Goal: Information Seeking & Learning: Learn about a topic

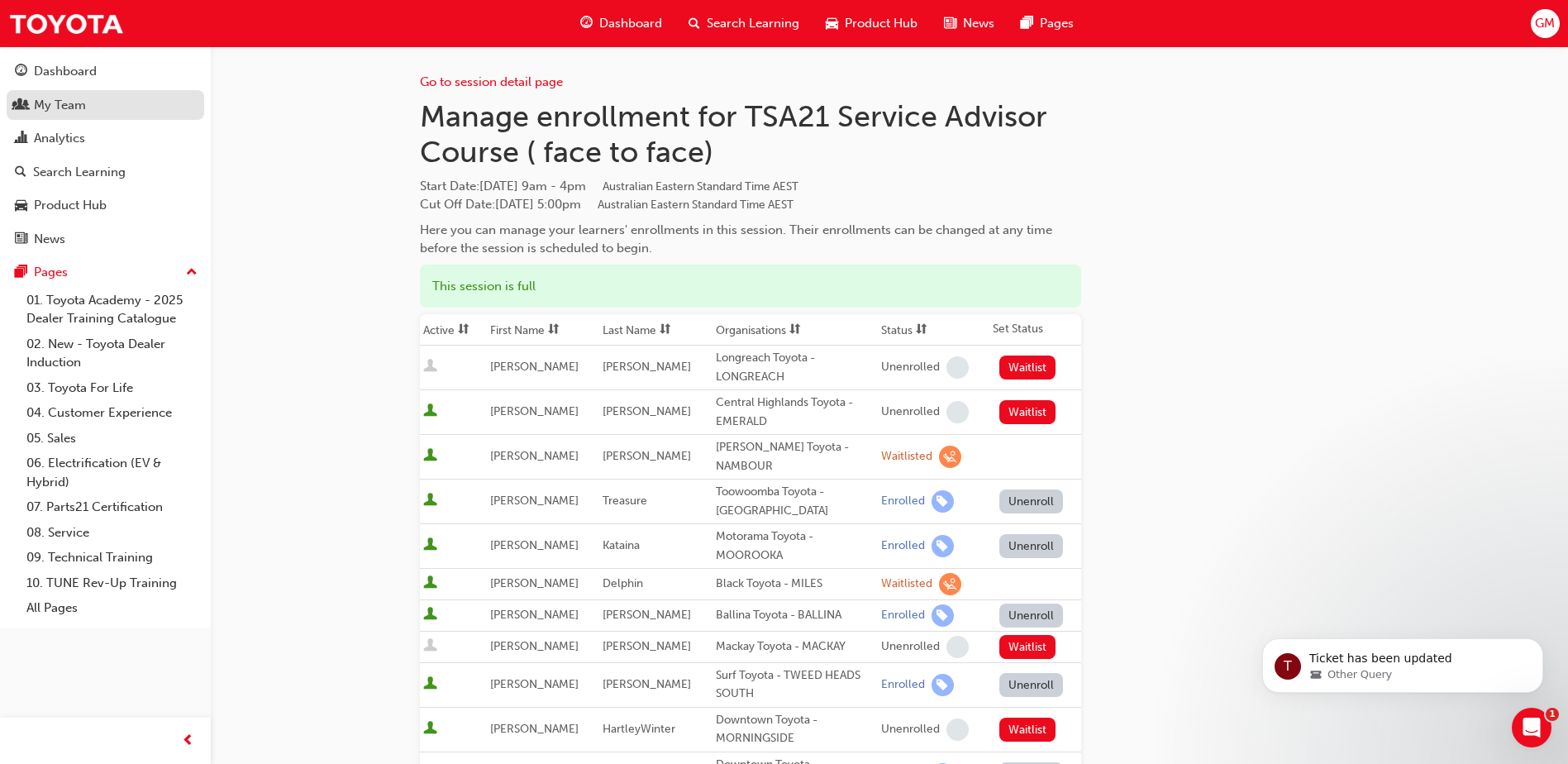
click at [38, 110] on div "My Team" at bounding box center [60, 105] width 52 height 19
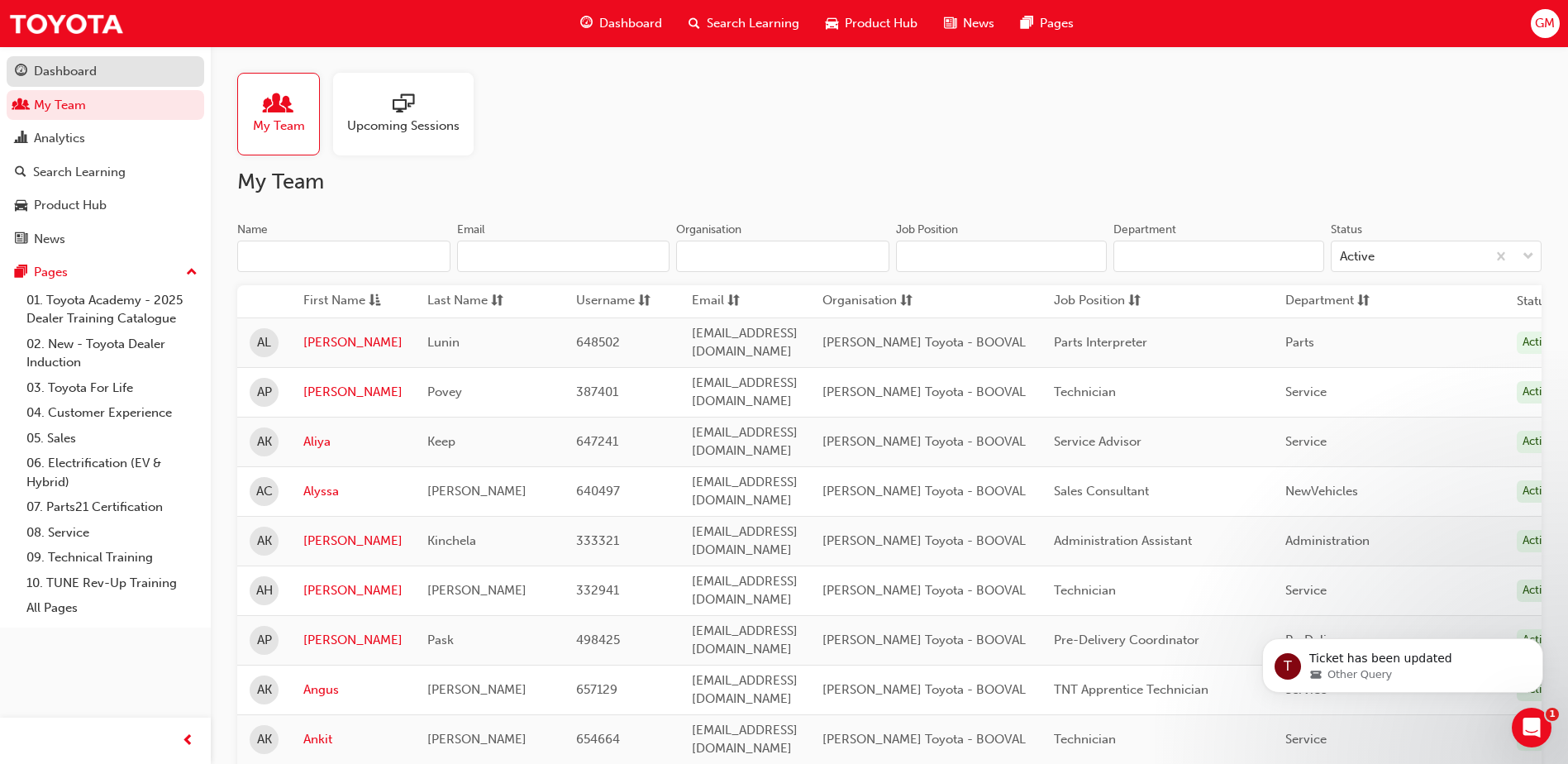
click at [66, 71] on div "Dashboard" at bounding box center [65, 71] width 62 height 19
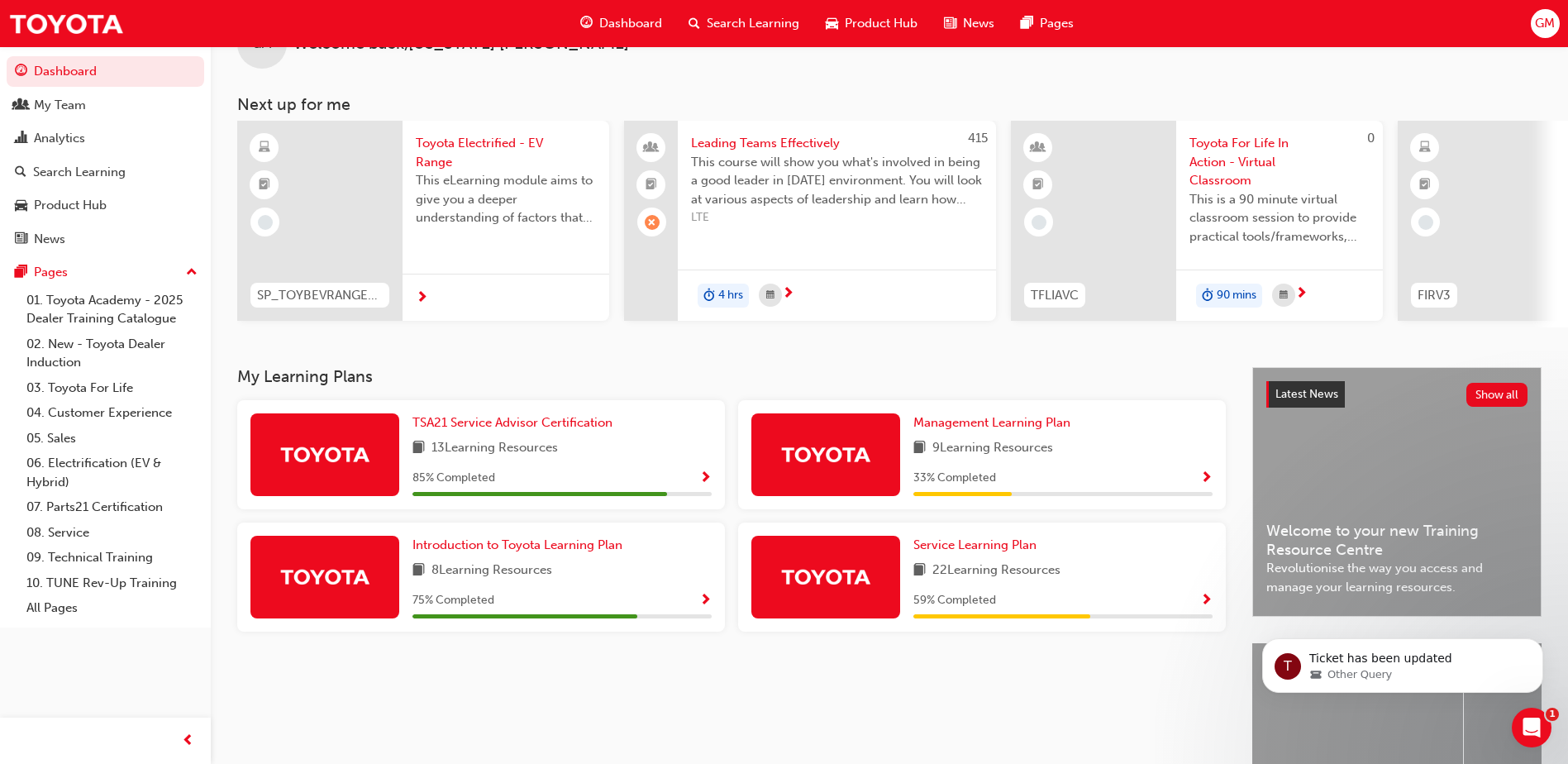
scroll to position [82, 0]
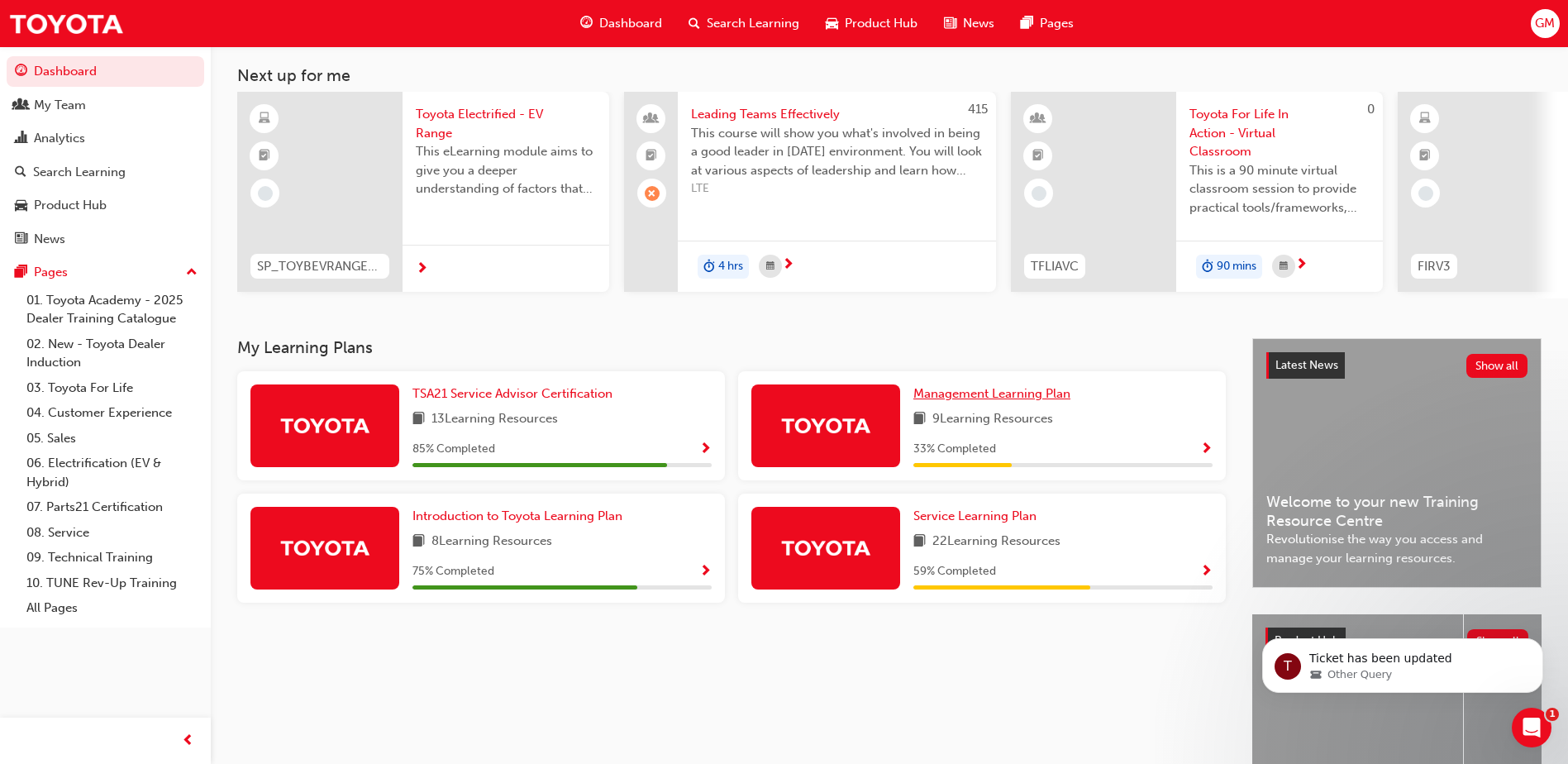
click at [1017, 396] on span "Management Learning Plan" at bounding box center [991, 393] width 157 height 15
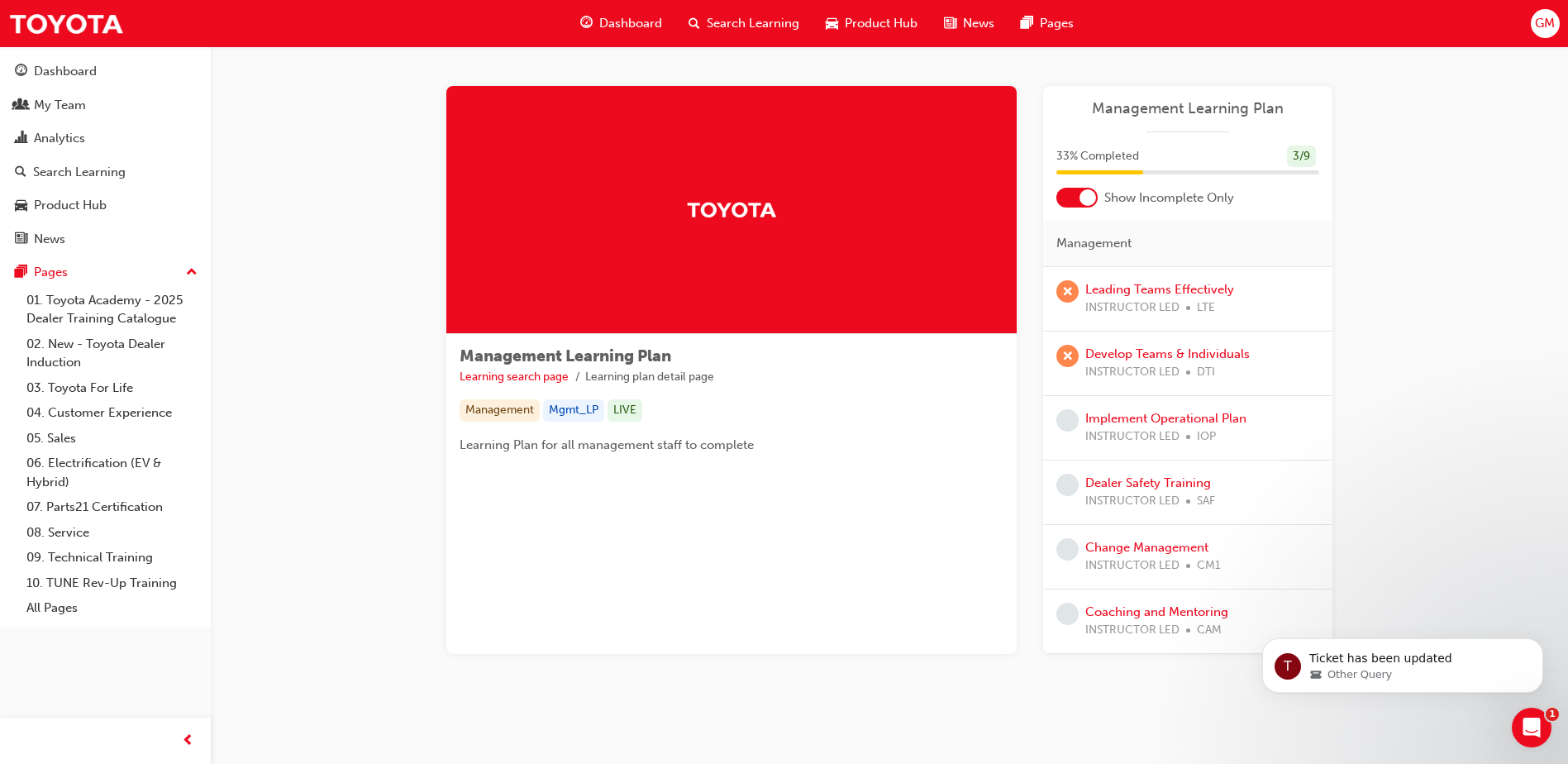
click at [1285, 208] on div "Management Learning Plan 33 % Completed 3 / 9 Show Incomplete Only Management L…" at bounding box center [1187, 370] width 289 height 568
click at [1306, 149] on div "3 / 9" at bounding box center [1301, 157] width 29 height 23
click at [1171, 131] on div at bounding box center [1187, 131] width 82 height 1
click at [1072, 163] on span "33 % Completed" at bounding box center [1097, 157] width 82 height 19
click at [487, 381] on link "Learning search page" at bounding box center [514, 377] width 109 height 14
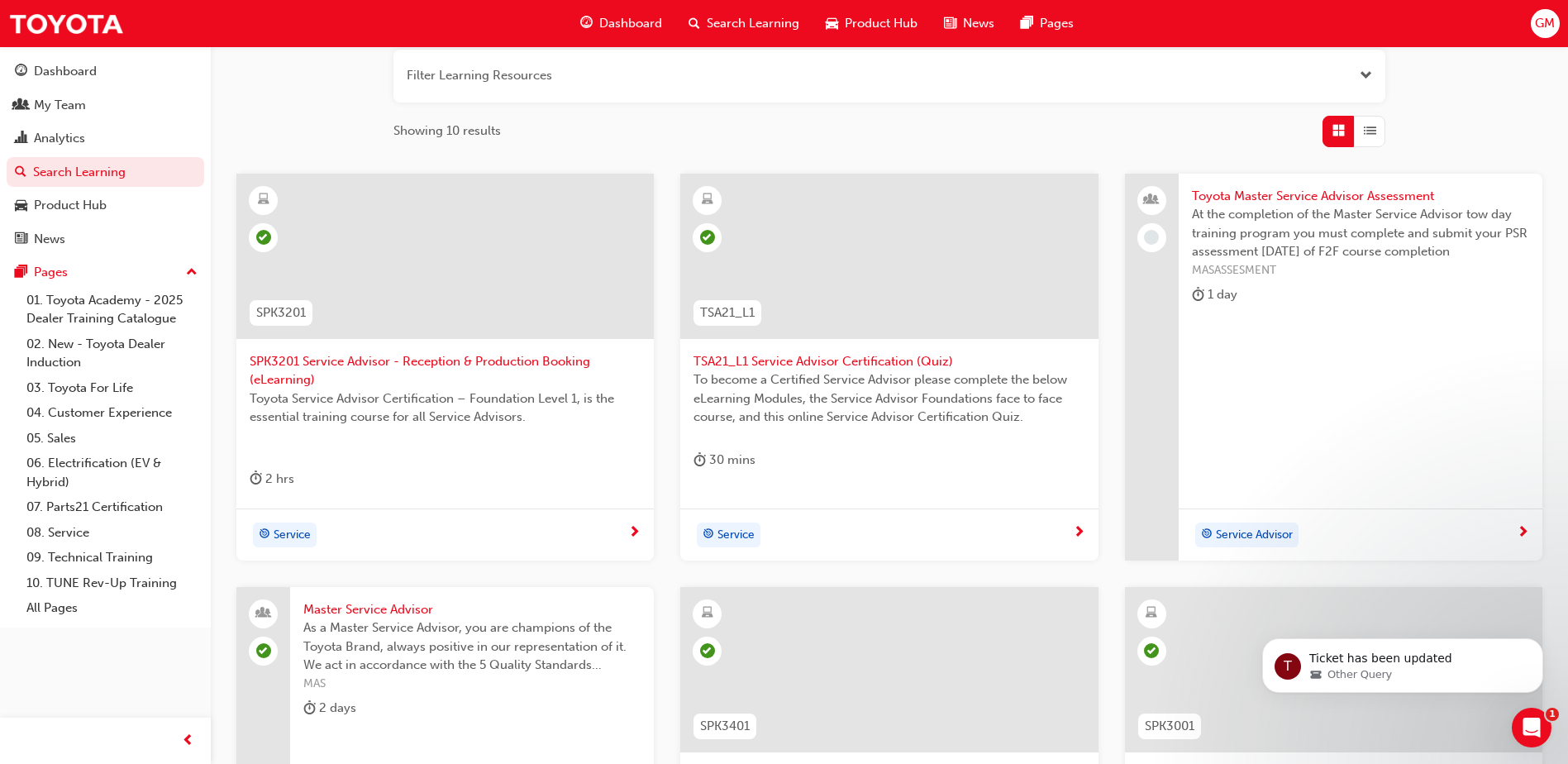
scroll to position [208, 0]
click at [1525, 530] on span "next-icon" at bounding box center [1523, 534] width 12 height 15
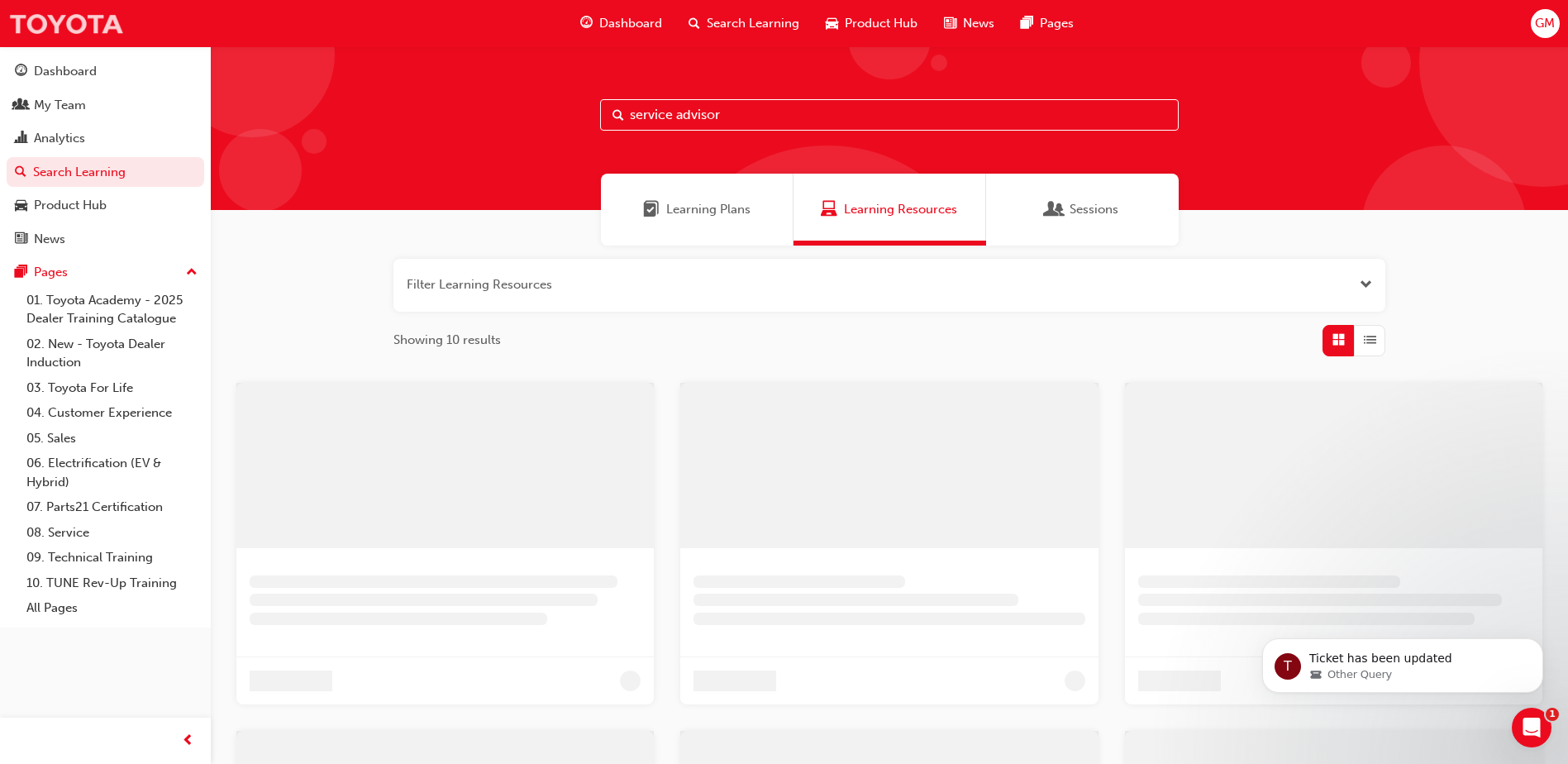
scroll to position [208, 0]
